Goal: Task Accomplishment & Management: Manage account settings

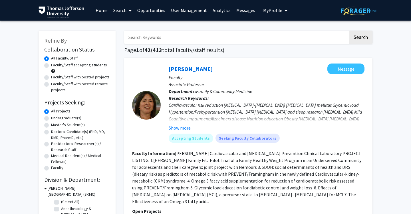
click at [199, 10] on link "User Management" at bounding box center [189, 10] width 42 height 20
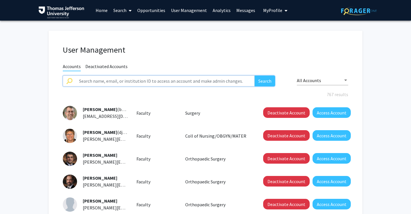
click at [185, 81] on input "text" at bounding box center [165, 80] width 179 height 11
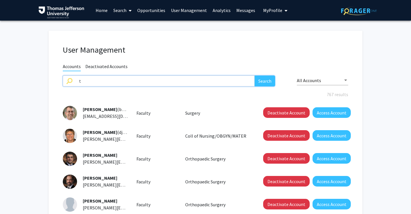
type input "test"
click at [255, 75] on button "Search" at bounding box center [265, 80] width 21 height 11
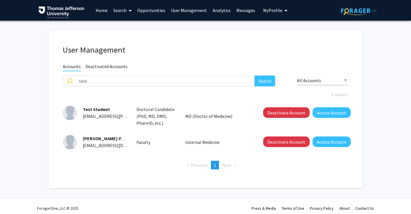
click at [110, 139] on span "[PERSON_NAME]-Faculty" at bounding box center [108, 138] width 51 height 6
click at [329, 143] on button "Access Account" at bounding box center [332, 141] width 38 height 11
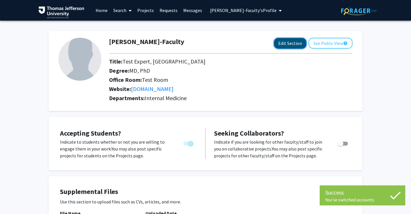
click at [288, 46] on button "Edit Section" at bounding box center [290, 43] width 32 height 11
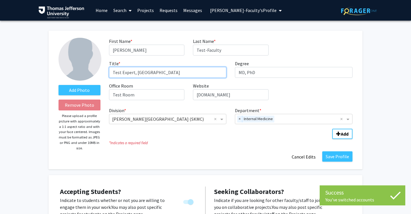
click at [208, 70] on input "Test Expert, [GEOGRAPHIC_DATA]" at bounding box center [168, 72] width 118 height 11
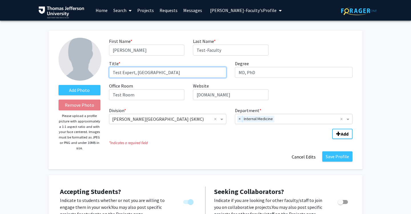
drag, startPoint x: 208, startPoint y: 70, endPoint x: 113, endPoint y: 69, distance: 94.6
click at [113, 69] on input "Test Expert, [GEOGRAPHIC_DATA]" at bounding box center [168, 72] width 118 height 11
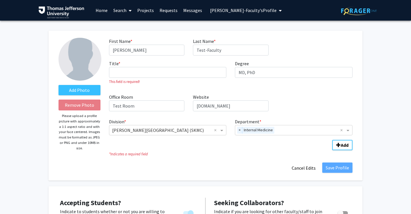
click at [222, 151] on icon "* Indicates a required field" at bounding box center [231, 153] width 244 height 5
click at [141, 9] on link "Projects" at bounding box center [146, 10] width 22 height 20
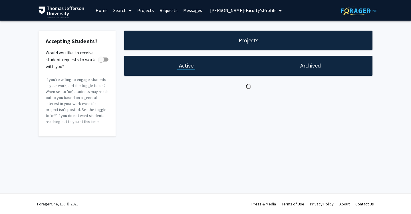
checkbox input "true"
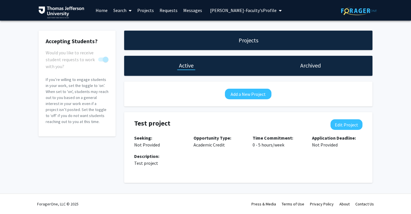
click at [122, 11] on link "Search" at bounding box center [123, 10] width 24 height 20
click at [127, 24] on span "Faculty/Staff" at bounding box center [132, 26] width 42 height 11
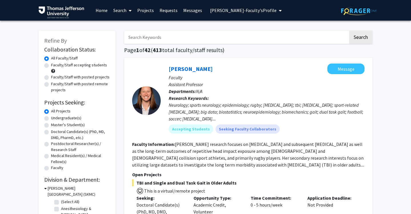
click at [151, 37] on input "Search Keywords" at bounding box center [236, 37] width 224 height 13
type input "test faculty"
click at [349, 31] on button "Search" at bounding box center [360, 37] width 23 height 13
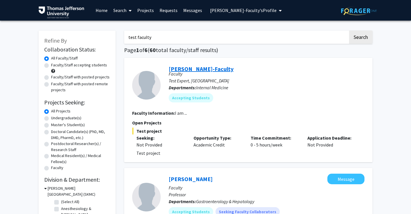
click at [200, 69] on link "[PERSON_NAME]-Faculty" at bounding box center [201, 68] width 65 height 7
